Goal: Check status: Check status

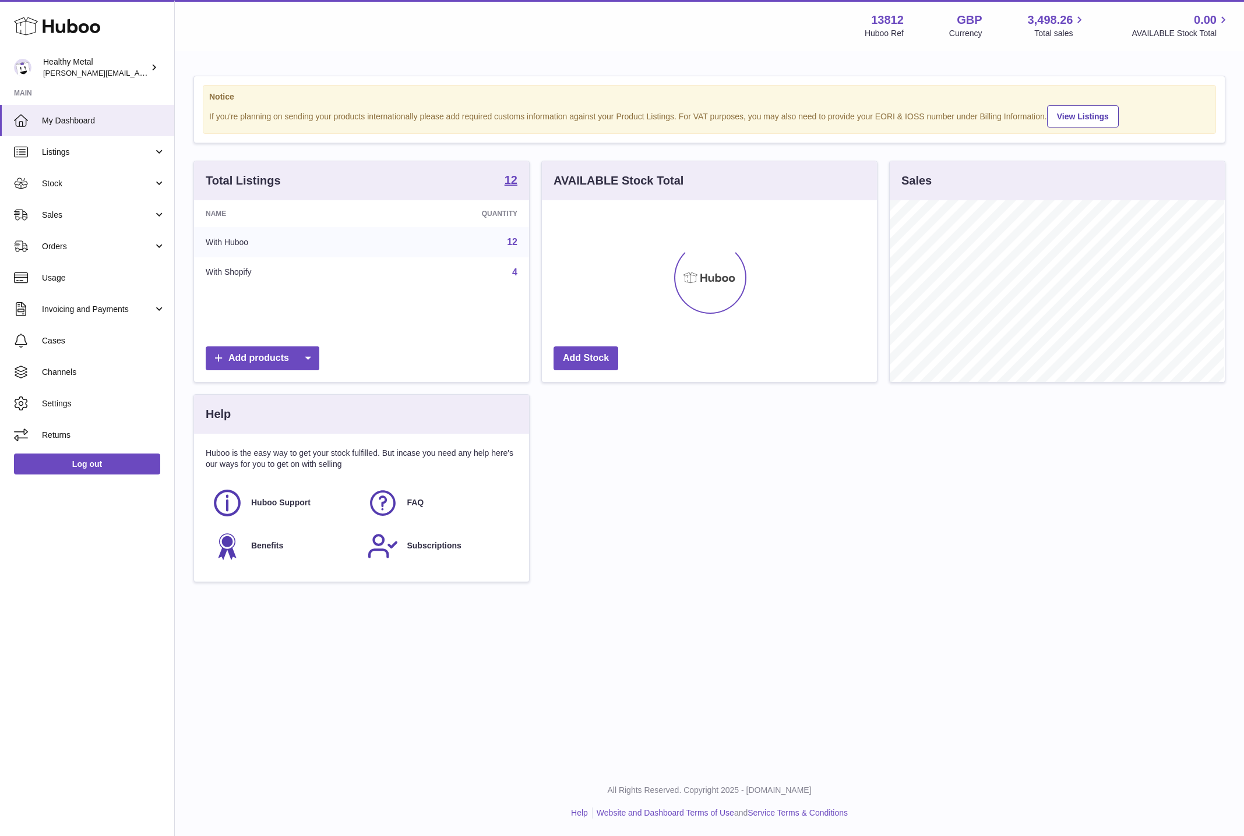
scroll to position [181, 334]
click at [45, 181] on span "Stock" at bounding box center [97, 183] width 111 height 11
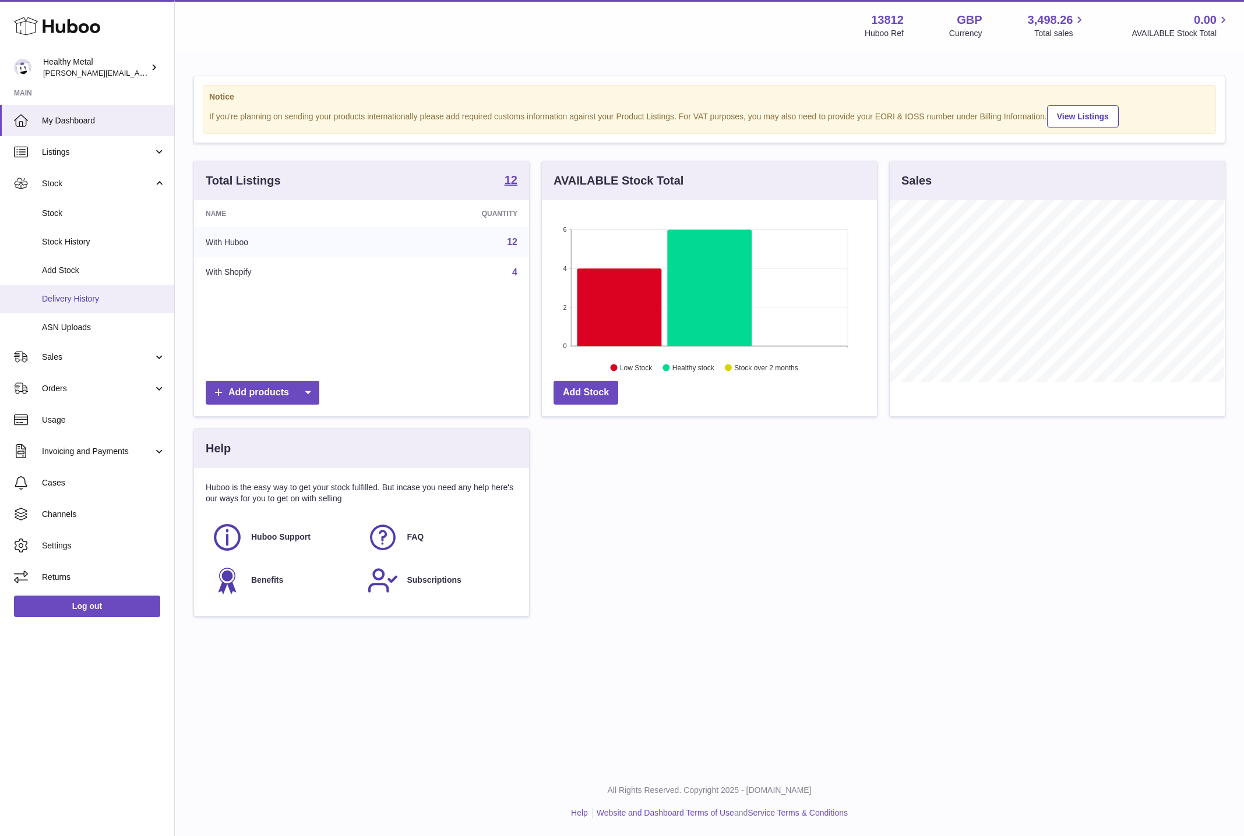
click at [54, 288] on link "Delivery History" at bounding box center [87, 299] width 174 height 29
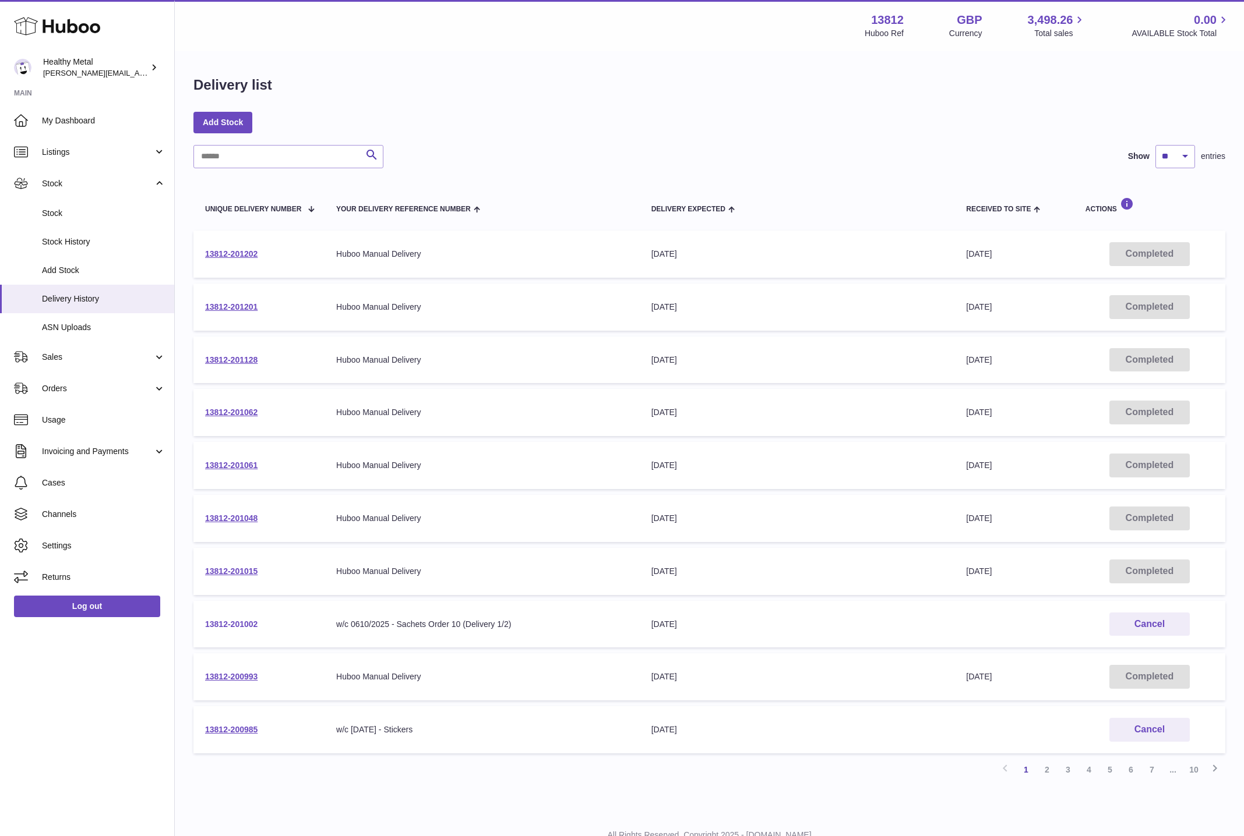
click at [241, 625] on link "13812-201002" at bounding box center [231, 624] width 52 height 9
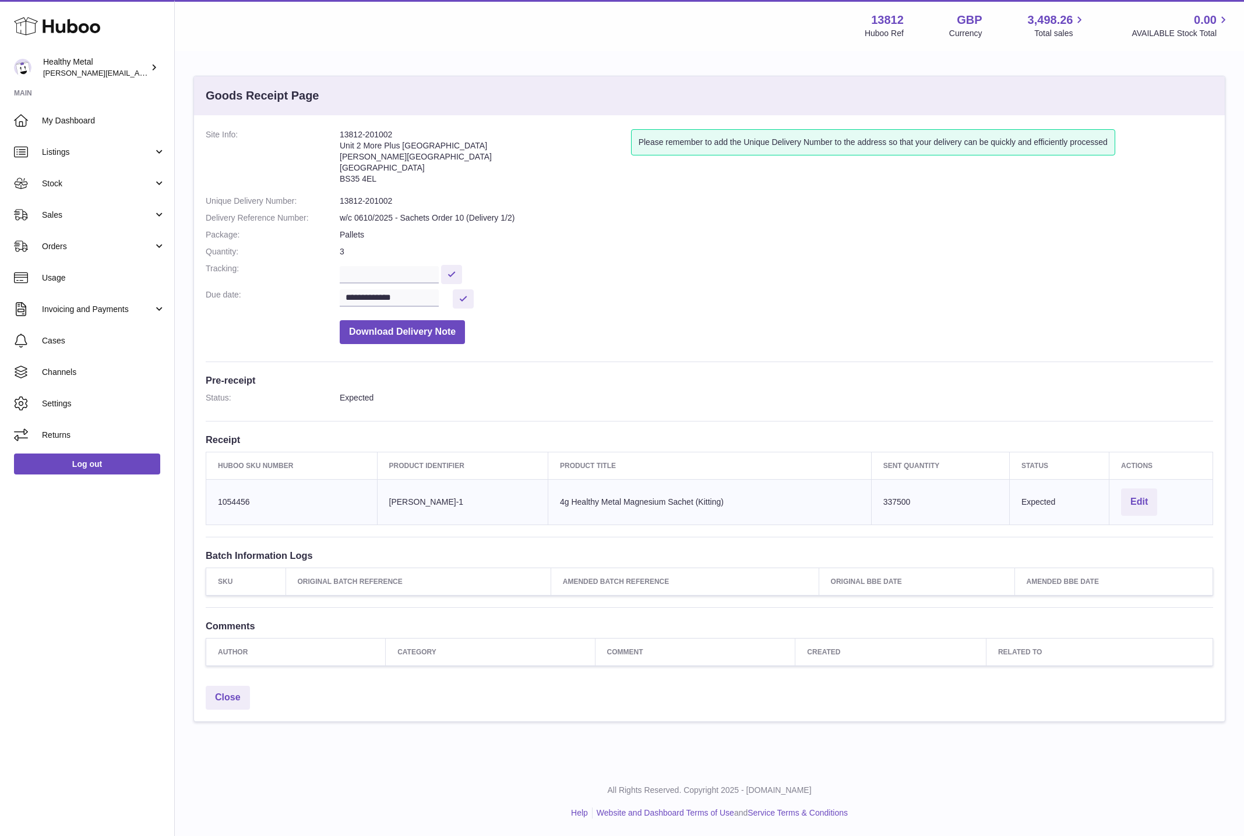
drag, startPoint x: 386, startPoint y: 176, endPoint x: 315, endPoint y: 139, distance: 80.8
click at [315, 139] on dl "**********" at bounding box center [709, 239] width 1007 height 221
copy dl "13812-201002 Unit 2 More Plus Central Park Hudson Ave Severn Beach BS35 4EL"
click at [55, 151] on span "Listings" at bounding box center [97, 152] width 111 height 11
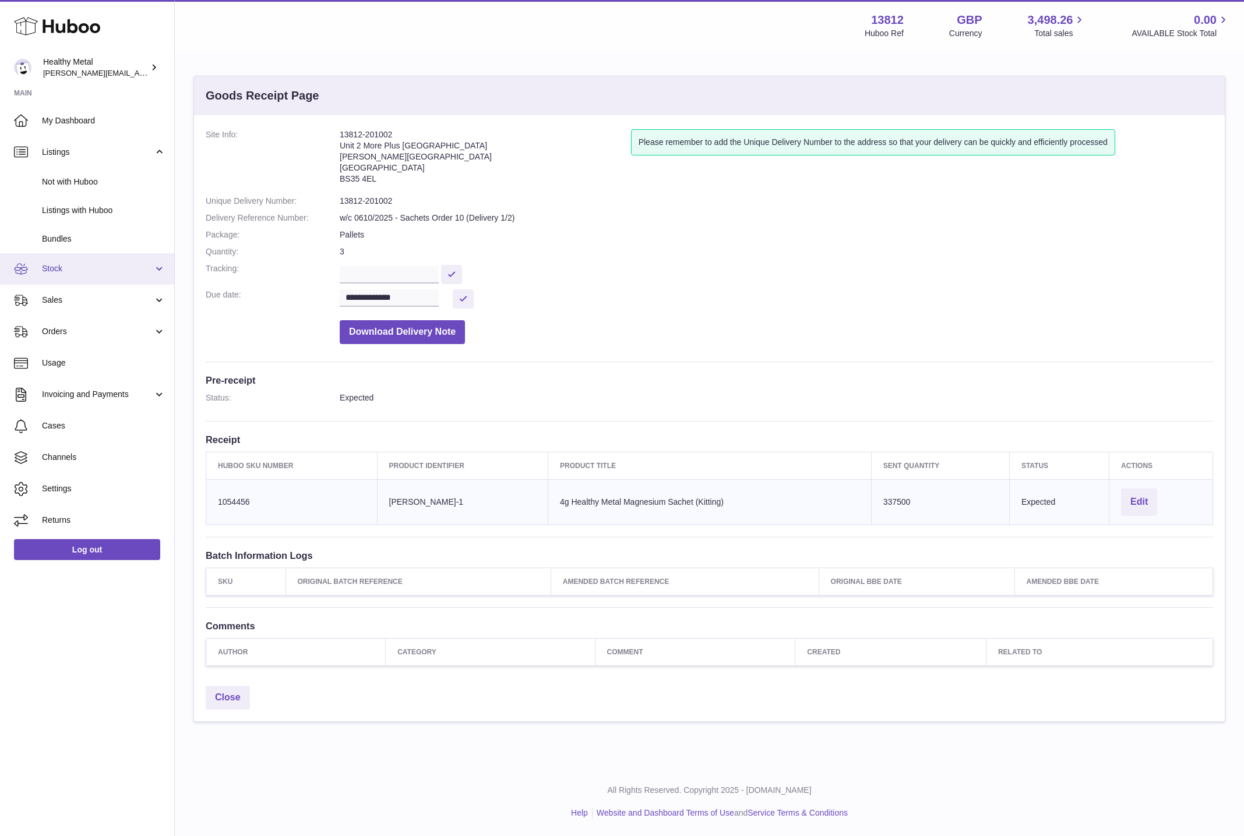
click at [103, 283] on link "Stock" at bounding box center [87, 268] width 174 height 31
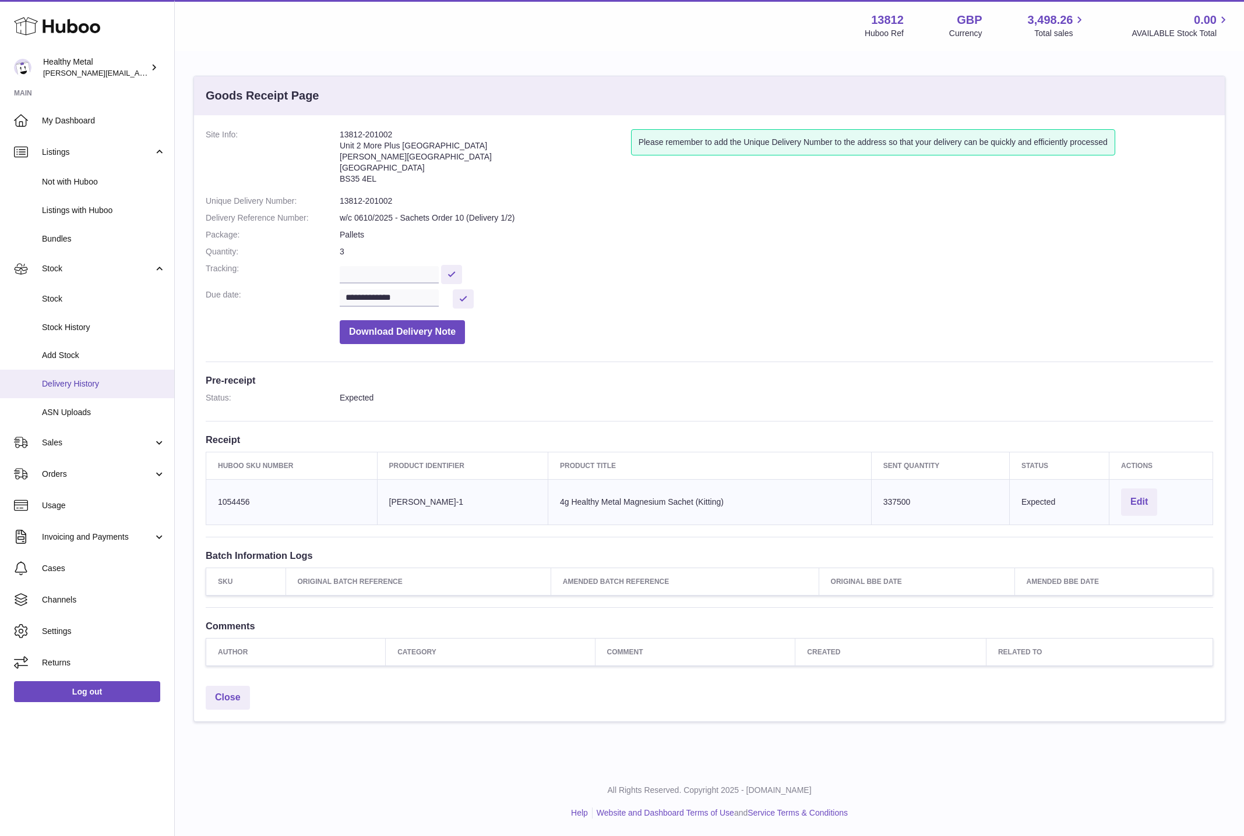
click at [77, 377] on link "Delivery History" at bounding box center [87, 384] width 174 height 29
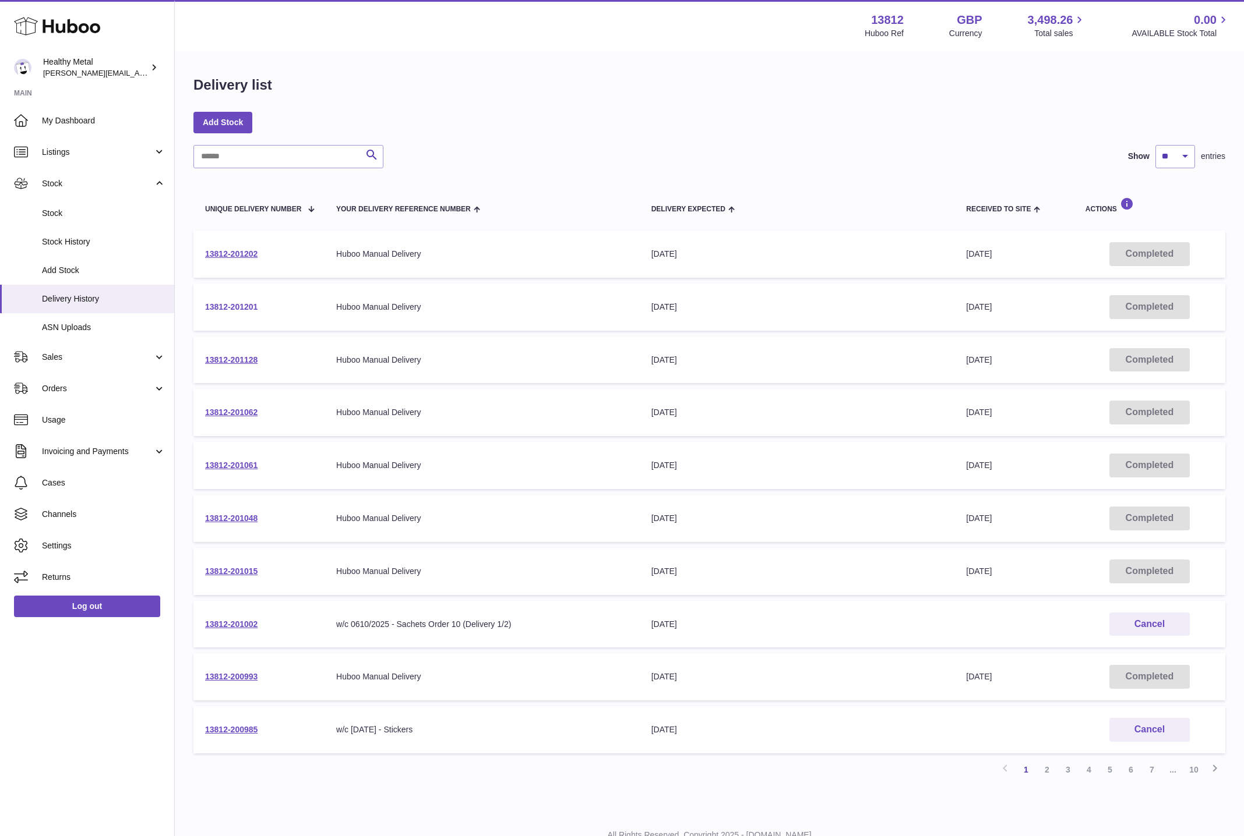
click at [246, 310] on link "13812-201201" at bounding box center [231, 306] width 52 height 9
click at [238, 253] on link "13812-201202" at bounding box center [231, 253] width 52 height 9
click at [59, 128] on link "My Dashboard" at bounding box center [87, 120] width 174 height 31
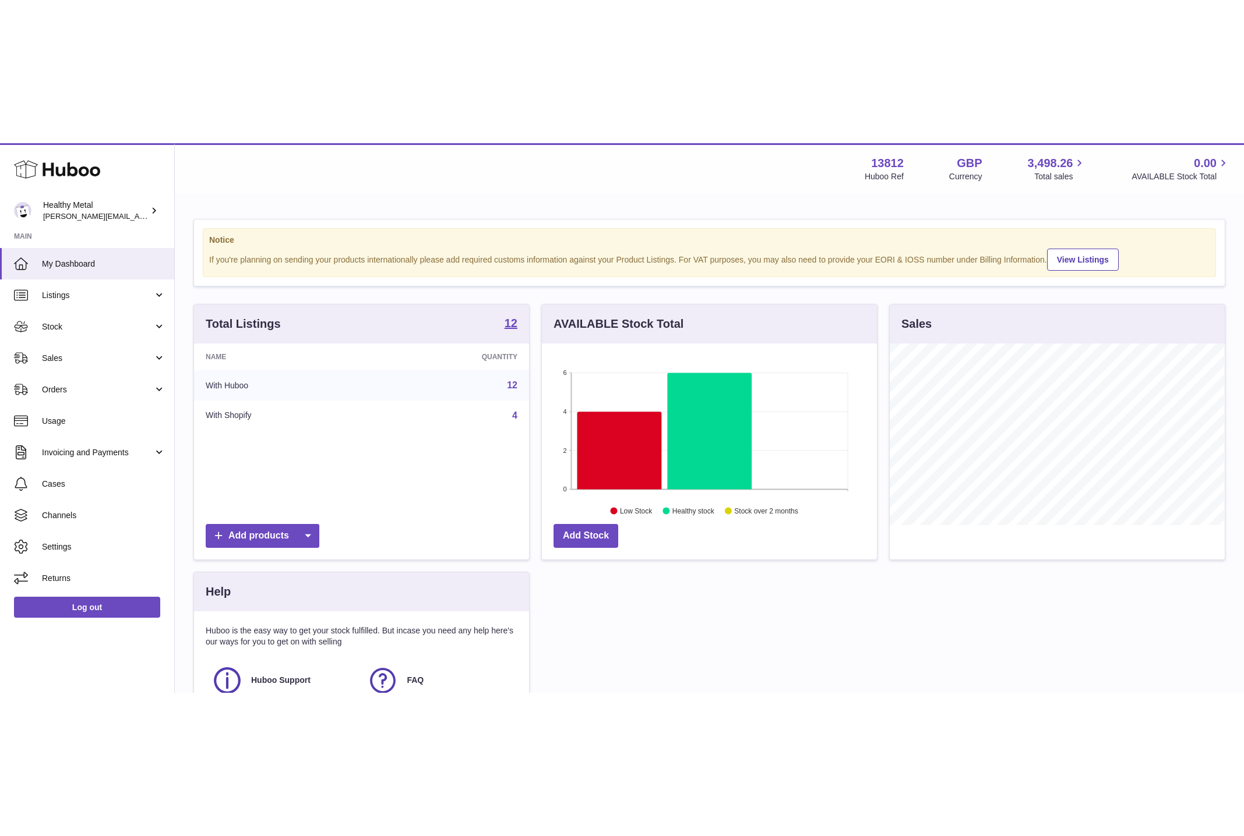
scroll to position [181, 335]
